Goal: Transaction & Acquisition: Purchase product/service

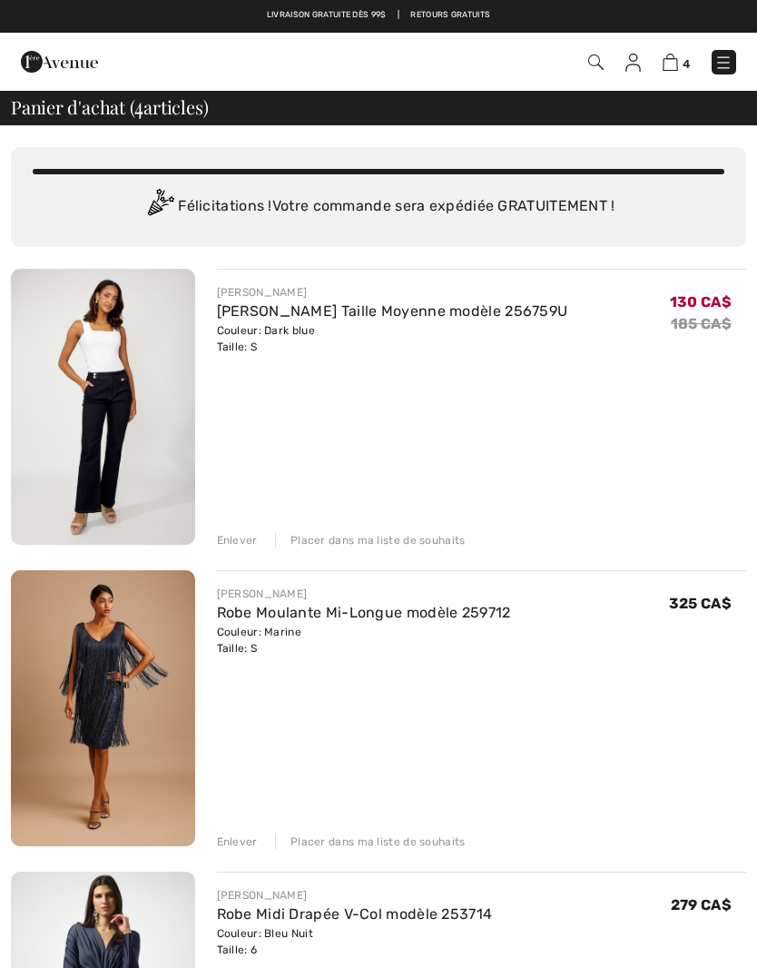
click at [732, 55] on img at bounding box center [724, 63] width 18 height 18
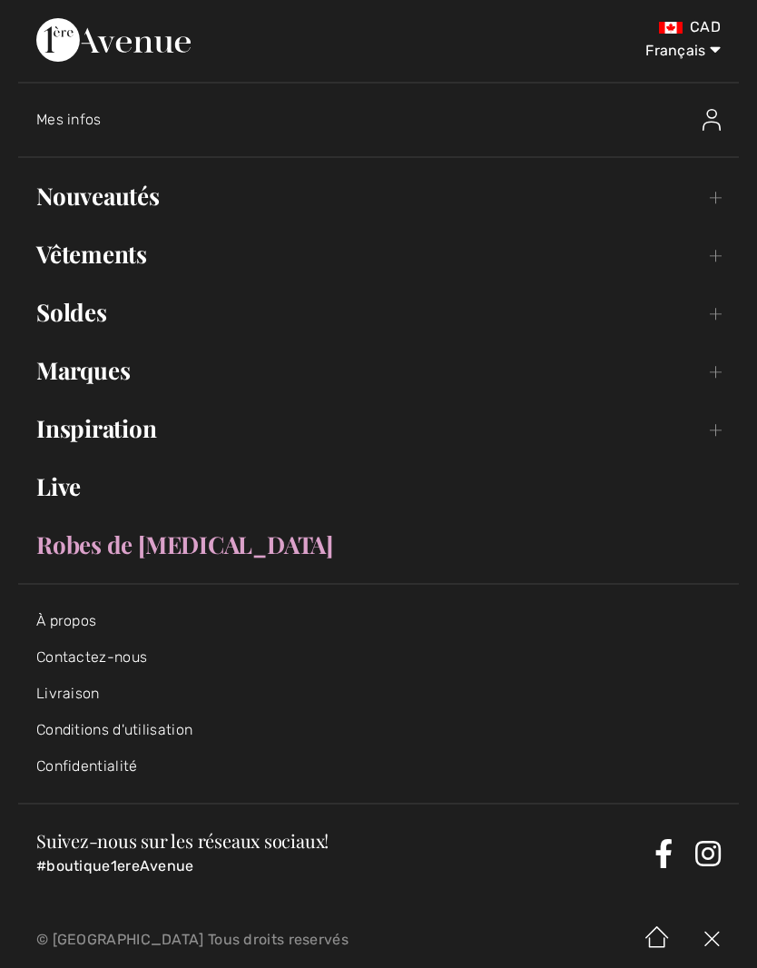
click at [719, 320] on link "Soldes Toggle submenu" at bounding box center [378, 312] width 721 height 40
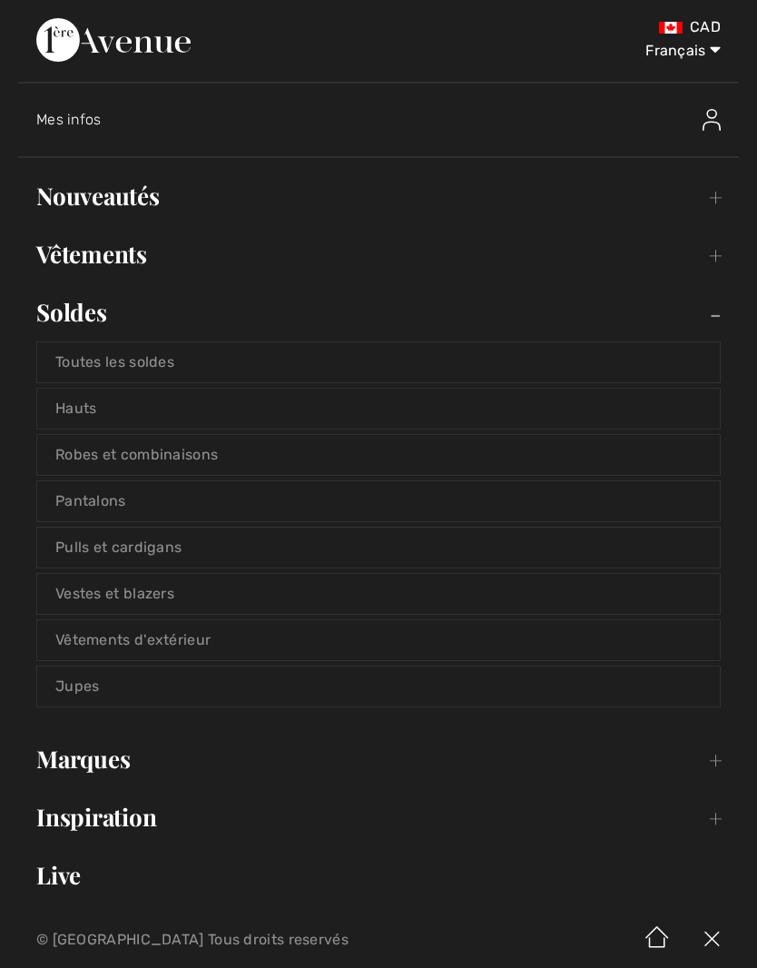
click at [385, 492] on link "Pantalons" at bounding box center [378, 501] width 683 height 40
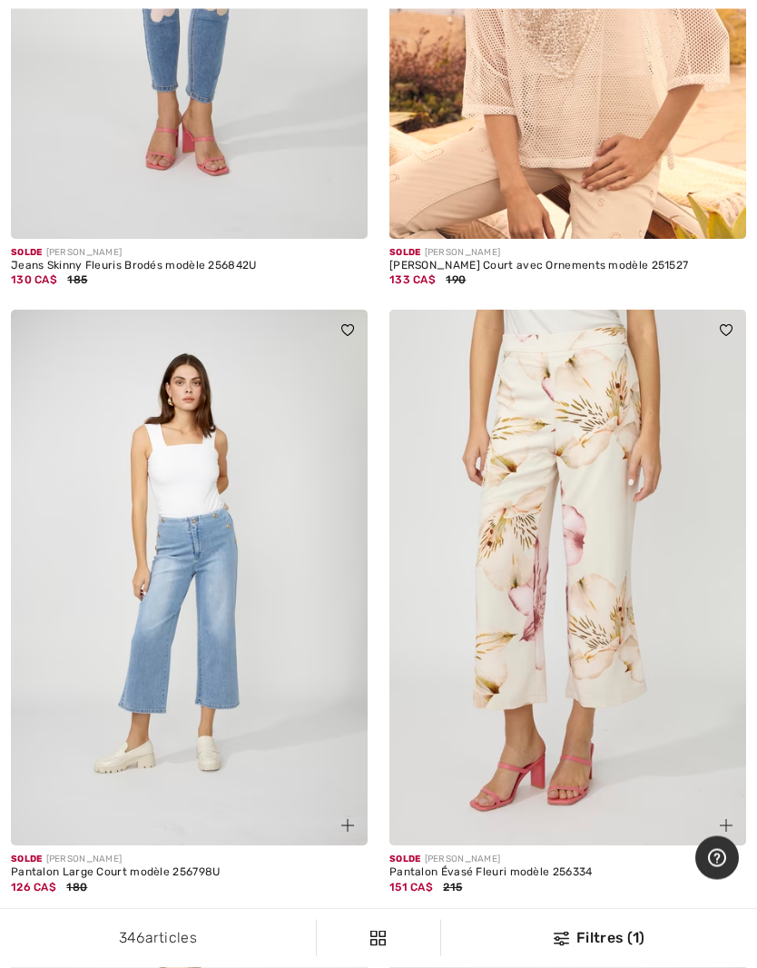
scroll to position [478, 0]
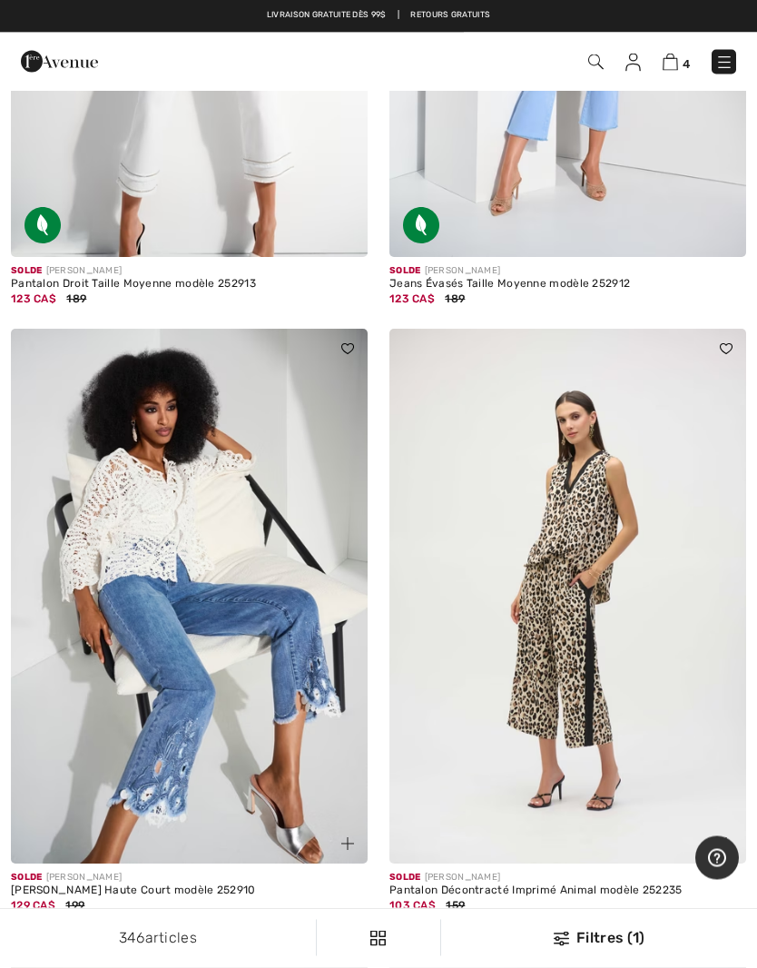
click at [735, 53] on link at bounding box center [724, 62] width 25 height 25
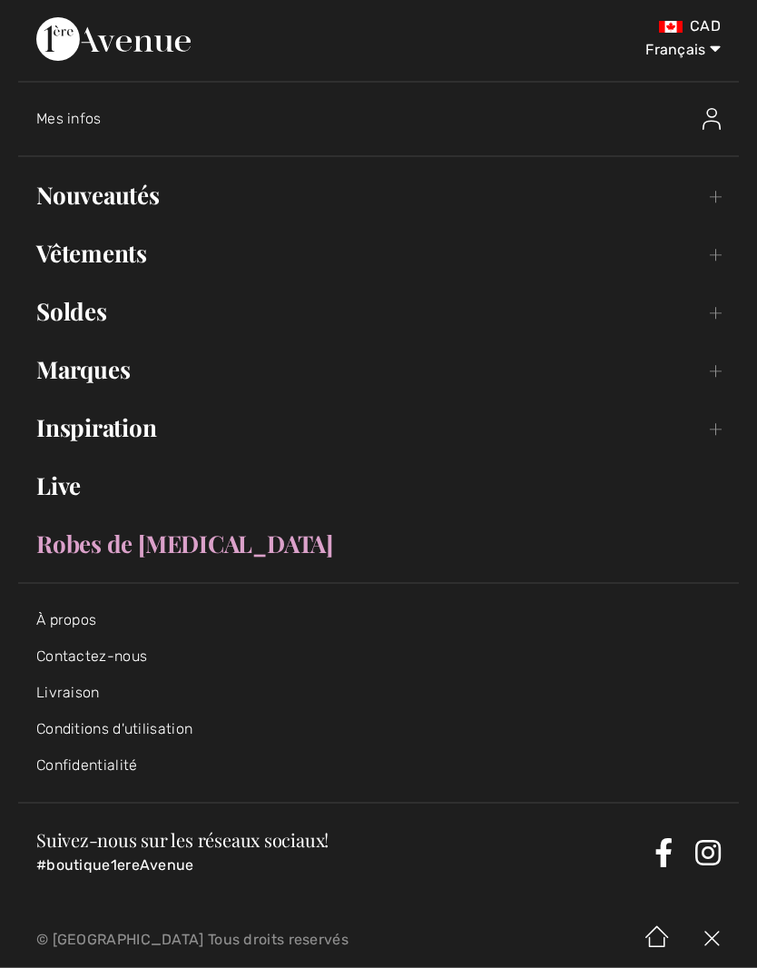
scroll to position [12756, 0]
click at [722, 191] on link "Nouveautés Toggle submenu" at bounding box center [378, 196] width 721 height 40
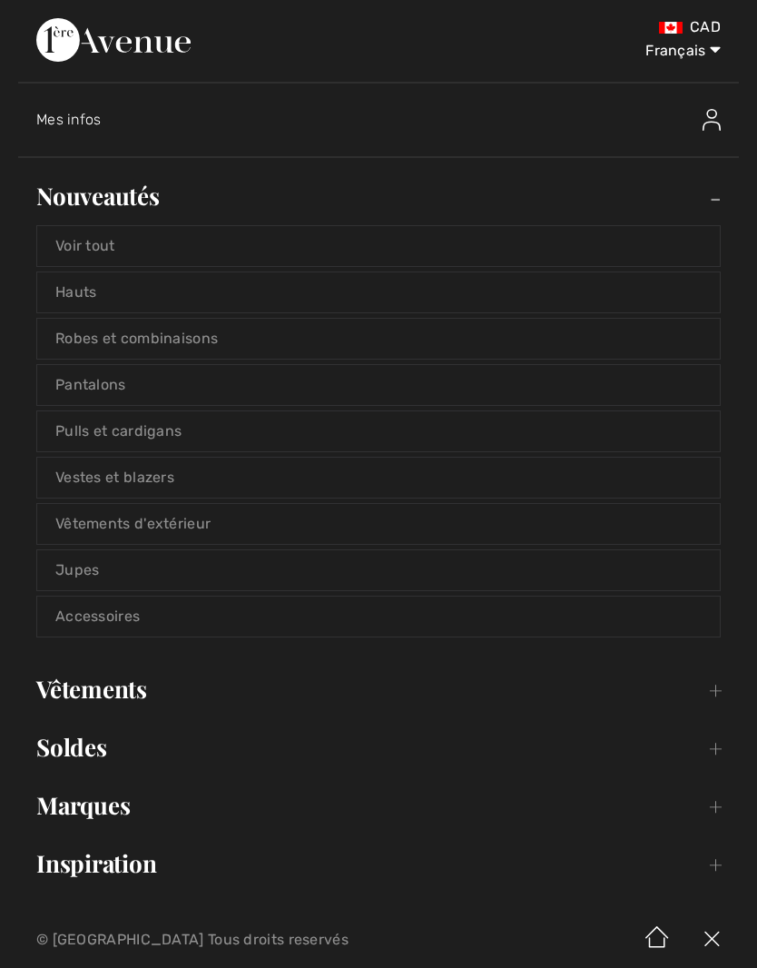
click at [568, 387] on link "Pantalons" at bounding box center [378, 385] width 683 height 40
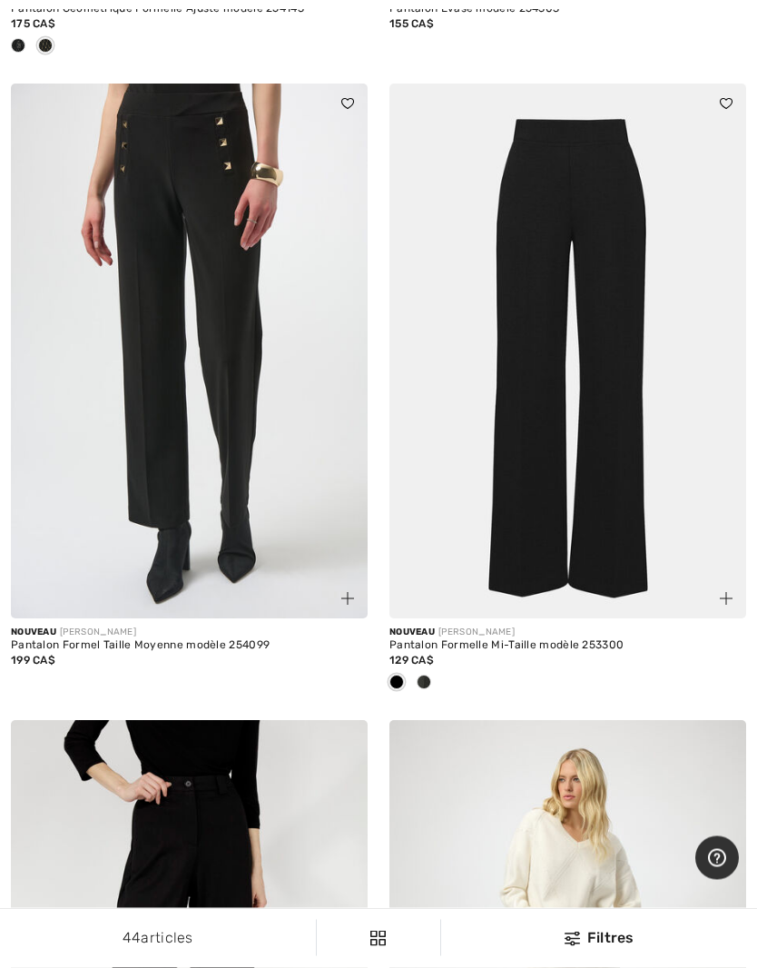
scroll to position [9114, 0]
click at [628, 380] on img at bounding box center [568, 352] width 357 height 536
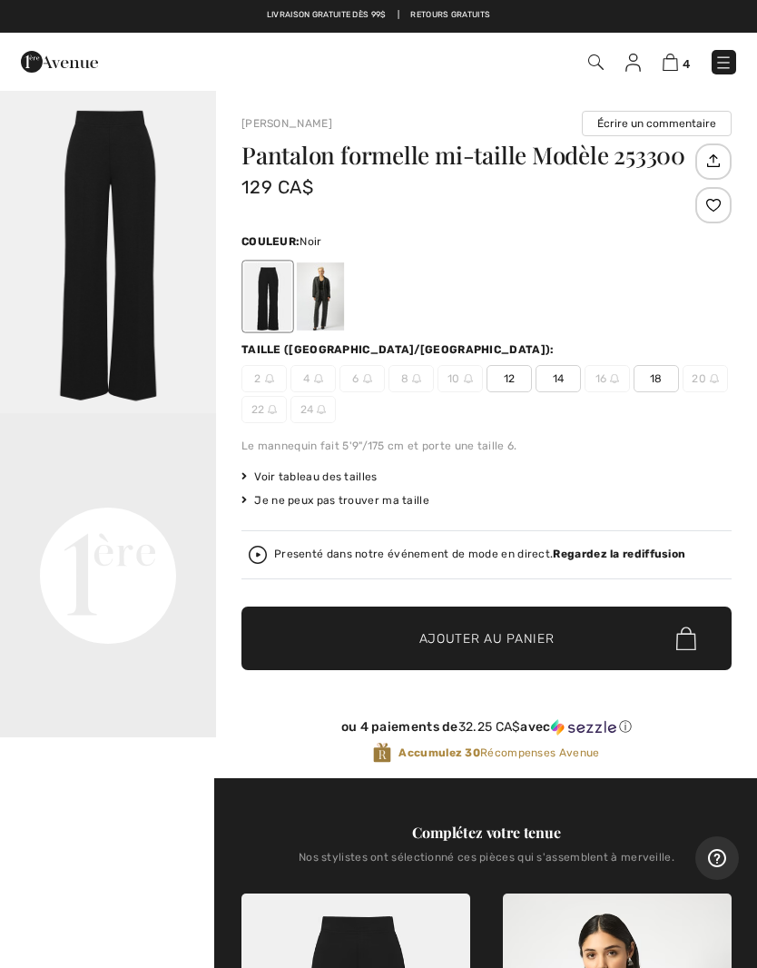
click at [328, 296] on div at bounding box center [320, 296] width 47 height 68
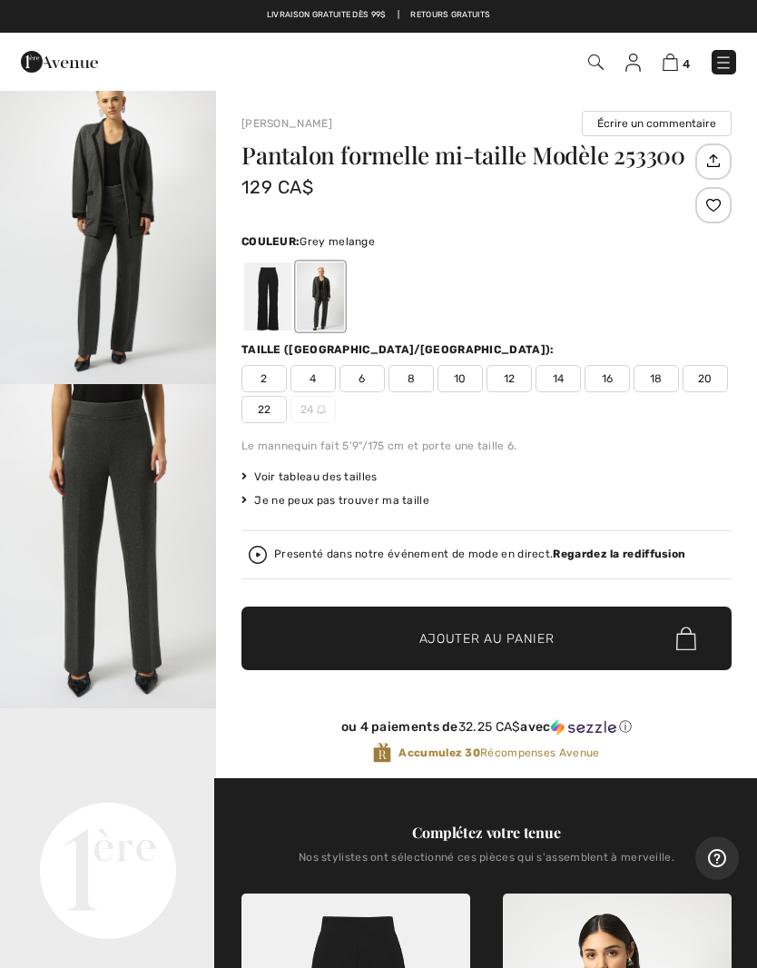
scroll to position [95, 0]
click at [276, 307] on div at bounding box center [267, 296] width 47 height 68
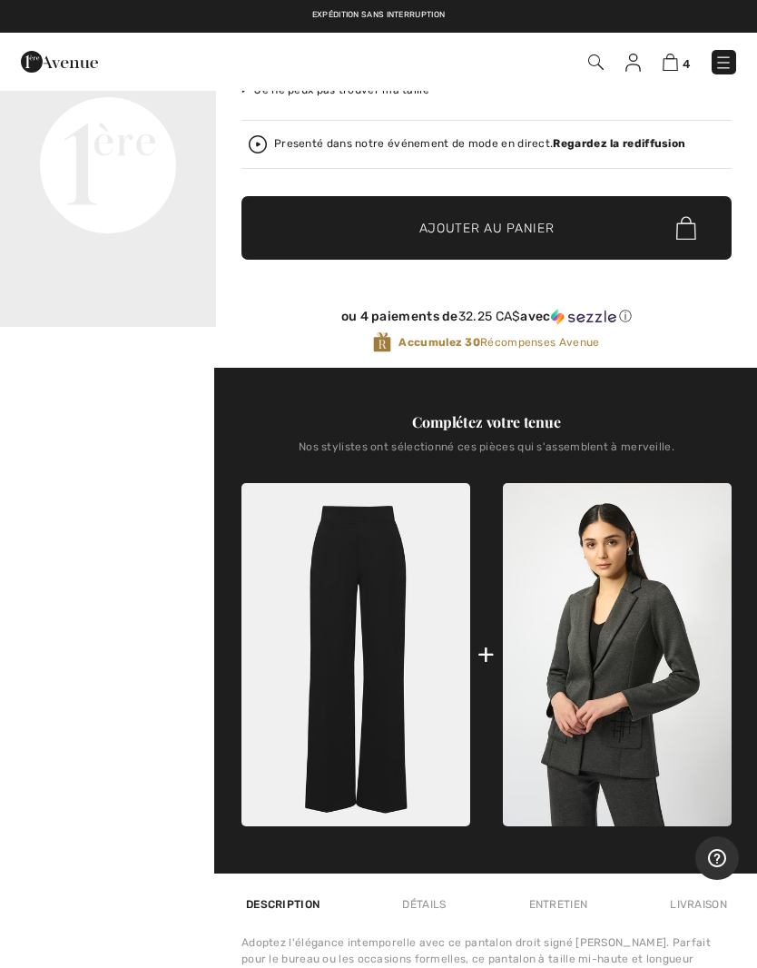
scroll to position [405, 0]
